Goal: Information Seeking & Learning: Understand process/instructions

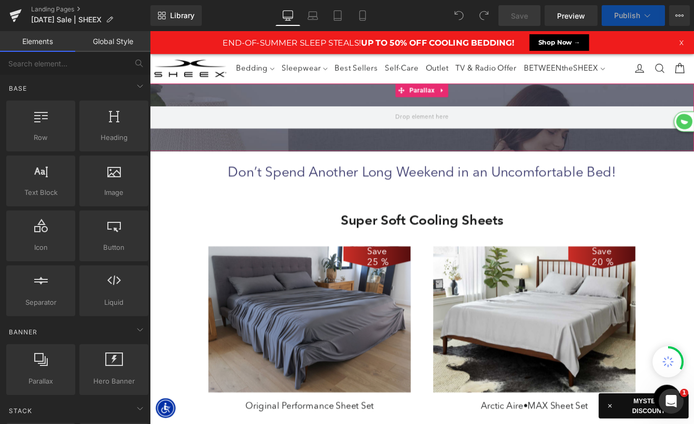
scroll to position [4718, 627]
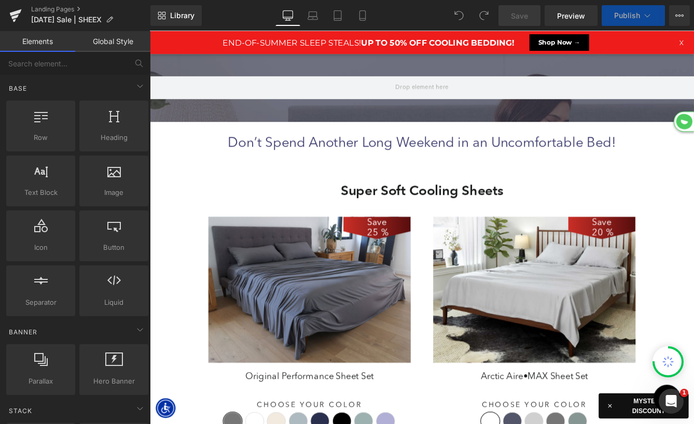
select select "XL"
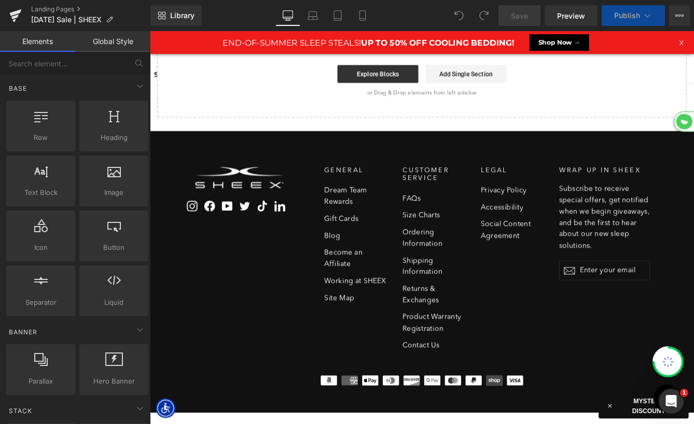
scroll to position [5163, 627]
select select "M"
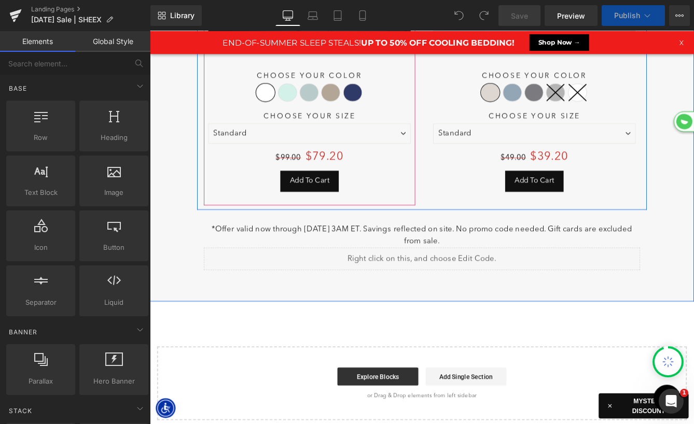
scroll to position [5927, 627]
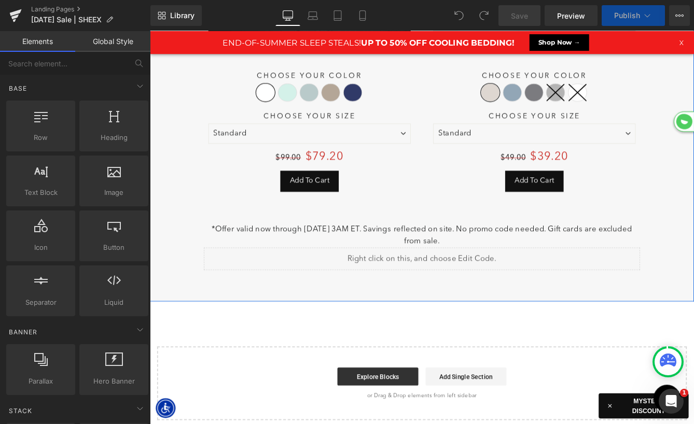
click at [333, 253] on p "*Offer valid now through [DATE] 3AM ET. Savings reflected on site. No promo cod…" at bounding box center [463, 267] width 503 height 28
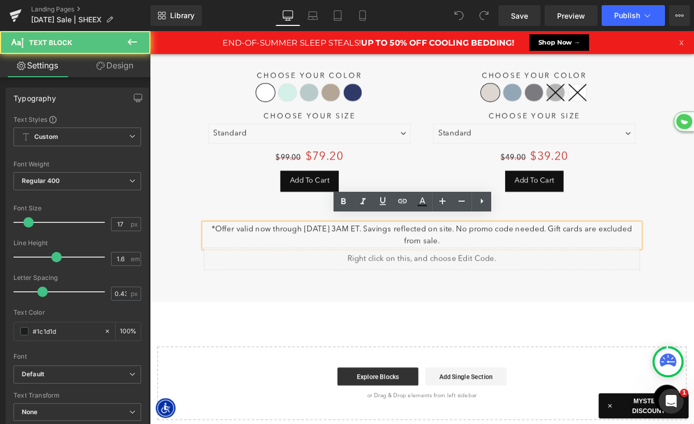
click at [335, 253] on p "*Offer valid now through [DATE] 3AM ET. Savings reflected on site. No promo cod…" at bounding box center [463, 267] width 503 height 28
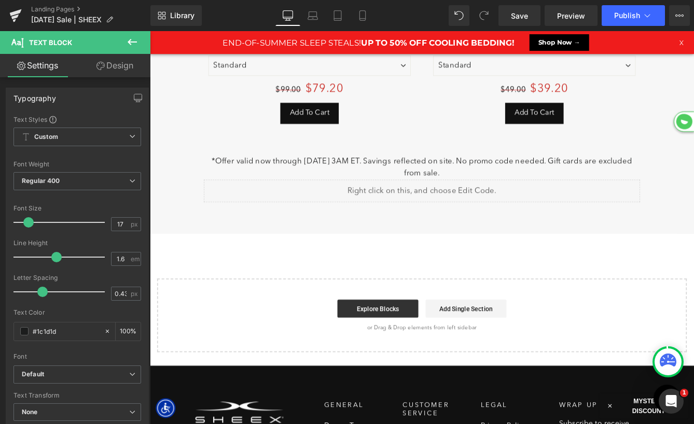
scroll to position [5217, 0]
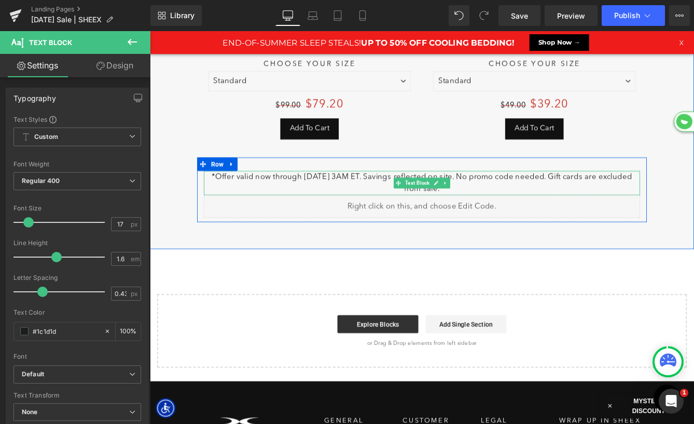
click at [293, 193] on p "*Offer valid now through [DATE] 3AM ET. Savings reflected on site. No promo cod…" at bounding box center [463, 206] width 503 height 28
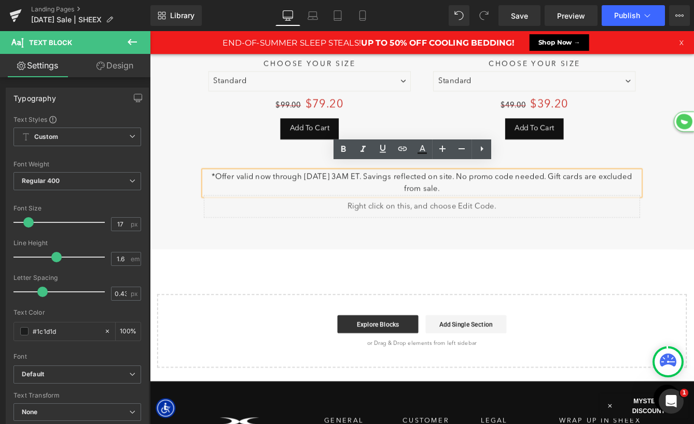
copy p "*Offer valid now through [DATE] 3AM ET. Savings reflected on site. No promo cod…"
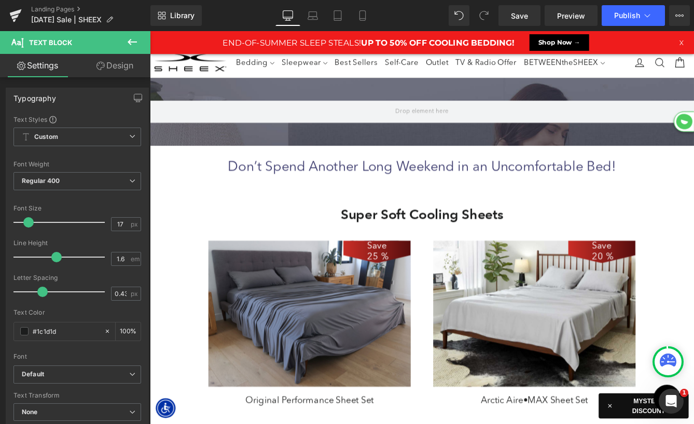
scroll to position [0, 0]
